Goal: Navigation & Orientation: Find specific page/section

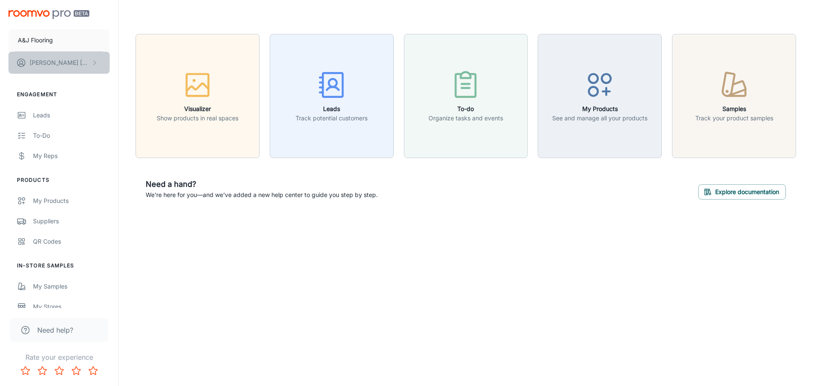
click at [74, 63] on button "[PERSON_NAME]" at bounding box center [58, 63] width 101 height 22
click at [57, 42] on div at bounding box center [406, 193] width 813 height 386
click at [50, 59] on p "[PERSON_NAME]" at bounding box center [60, 62] width 60 height 9
click at [45, 45] on div at bounding box center [406, 193] width 813 height 386
click at [45, 39] on p "A&J Flooring" at bounding box center [35, 40] width 35 height 9
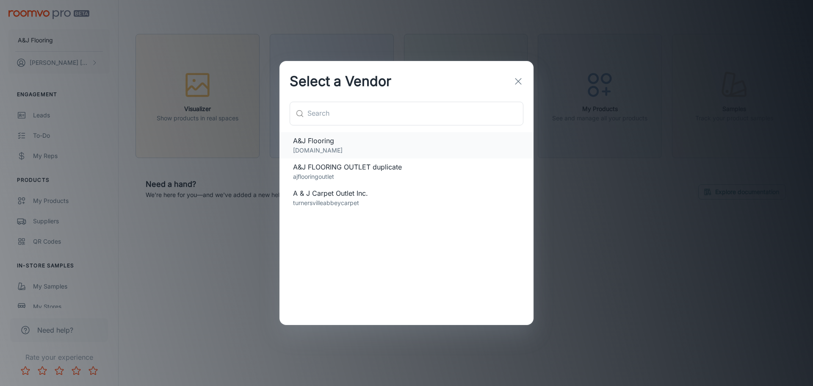
click at [334, 144] on span "A&J Flooring" at bounding box center [406, 140] width 227 height 10
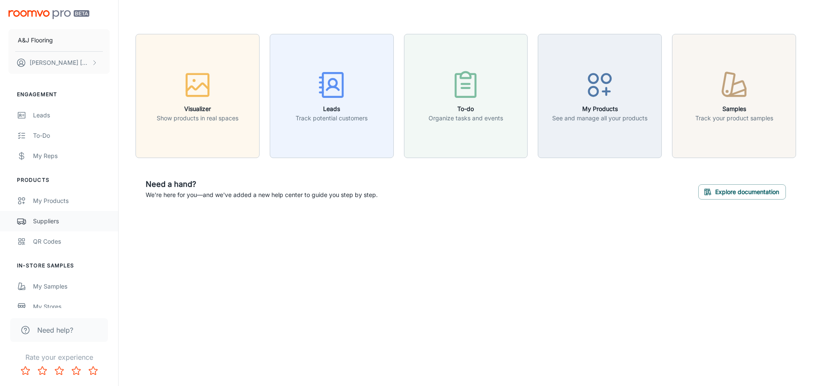
click at [53, 218] on div "Suppliers" at bounding box center [71, 220] width 77 height 9
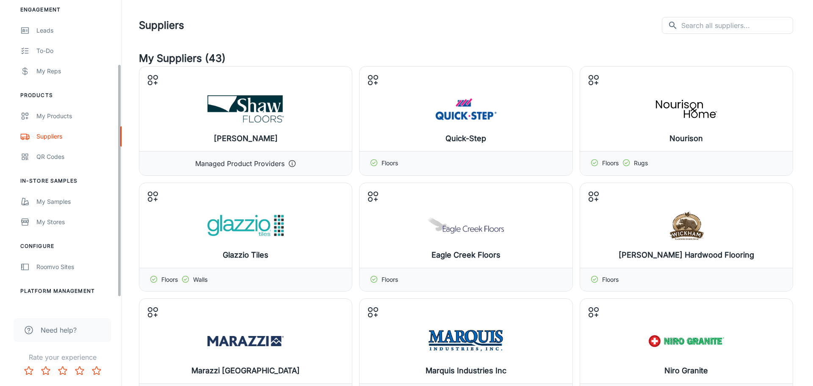
scroll to position [99, 0]
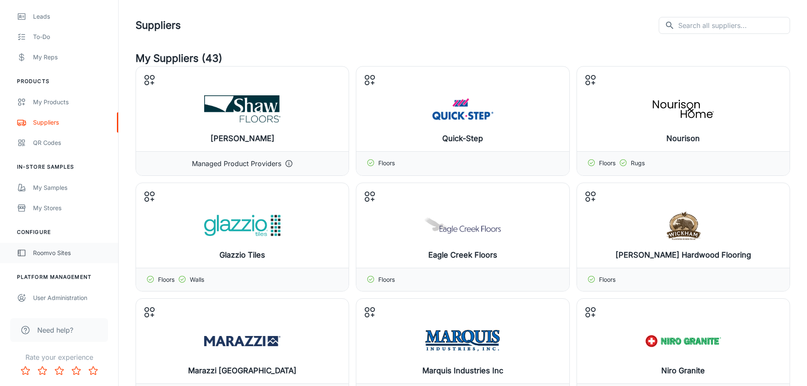
click at [55, 250] on div "Roomvo Sites" at bounding box center [71, 252] width 77 height 9
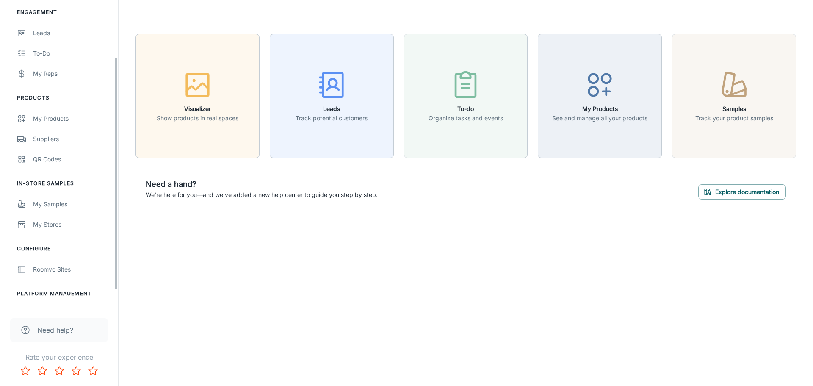
scroll to position [99, 0]
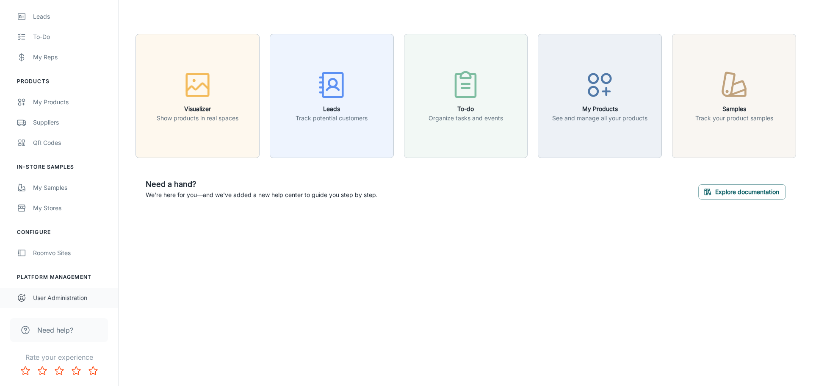
click at [71, 296] on div "User Administration" at bounding box center [71, 297] width 77 height 9
